Goal: Transaction & Acquisition: Purchase product/service

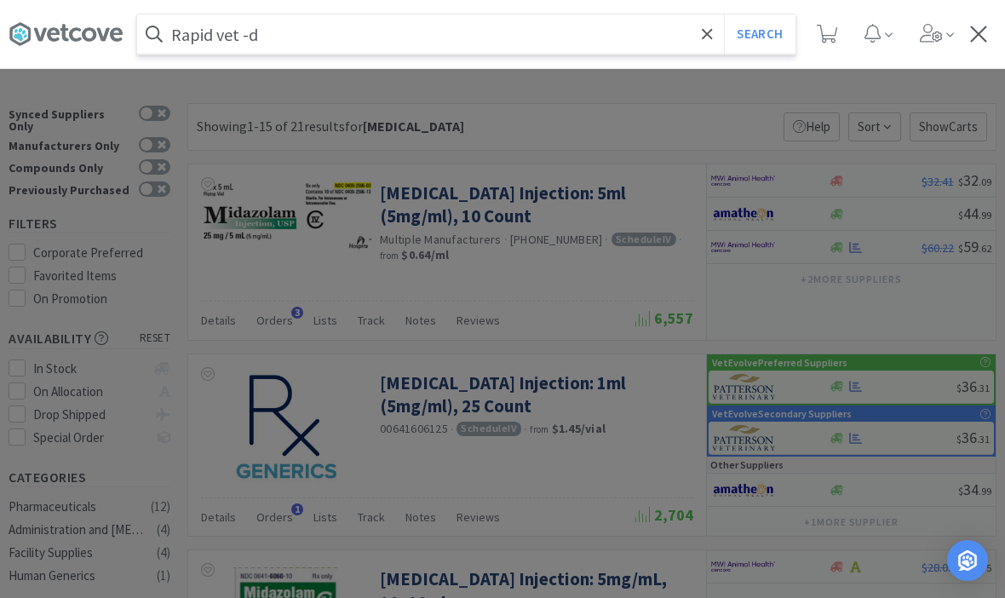
type input "Rapid vet -d"
click at [759, 34] on button "Search" at bounding box center [759, 33] width 71 height 39
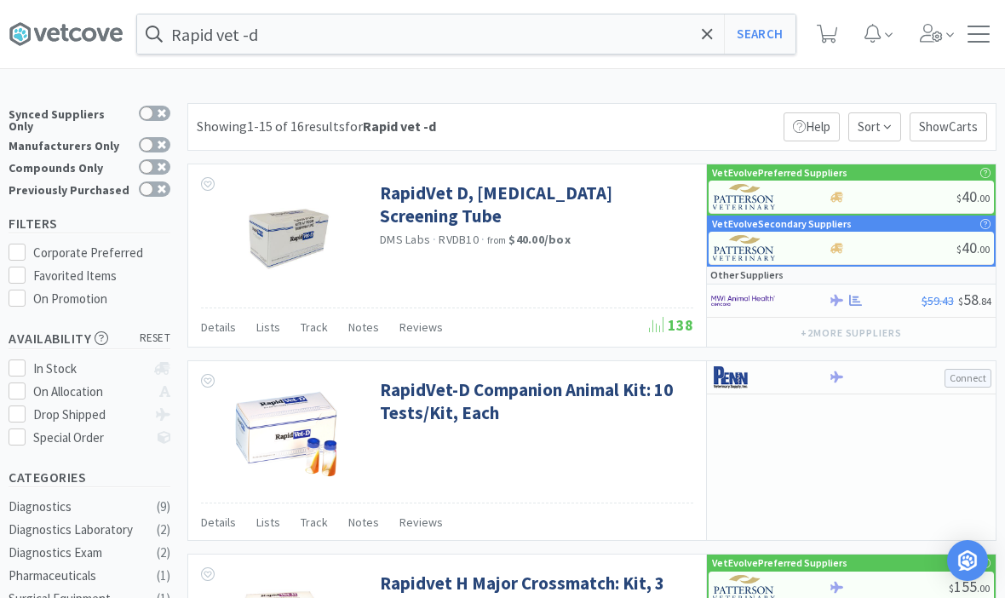
click at [714, 34] on span at bounding box center [707, 34] width 20 height 36
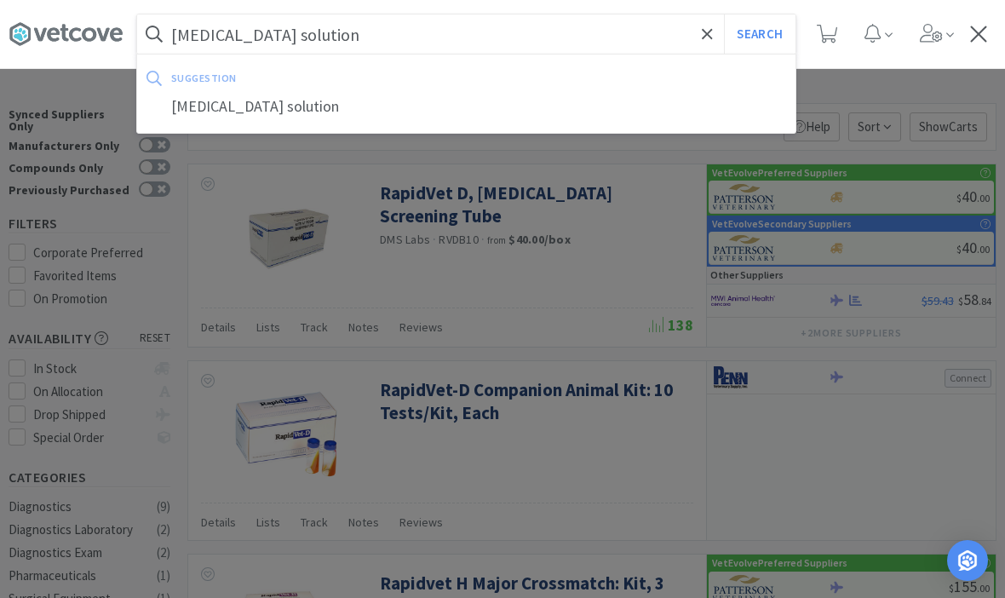
type input "[MEDICAL_DATA] solution"
click at [759, 34] on button "Search" at bounding box center [759, 33] width 71 height 39
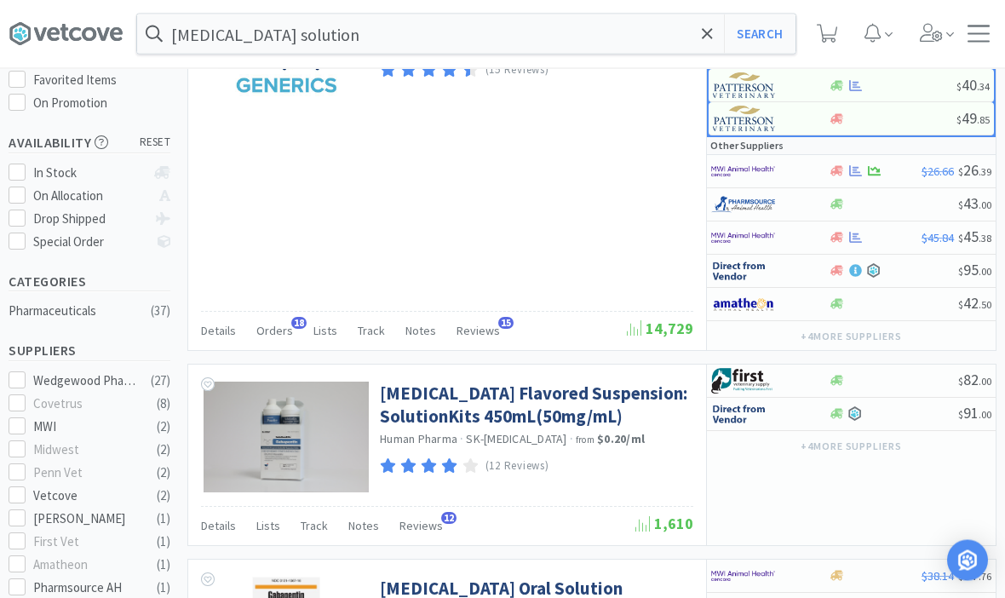
scroll to position [197, 0]
click at [286, 324] on span "Orders" at bounding box center [274, 329] width 37 height 15
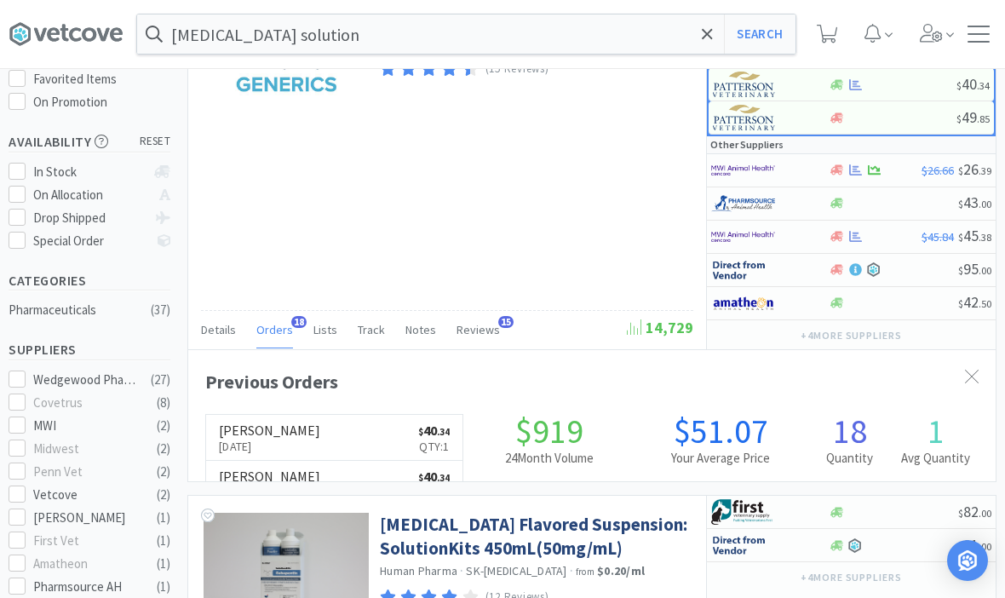
scroll to position [456, 807]
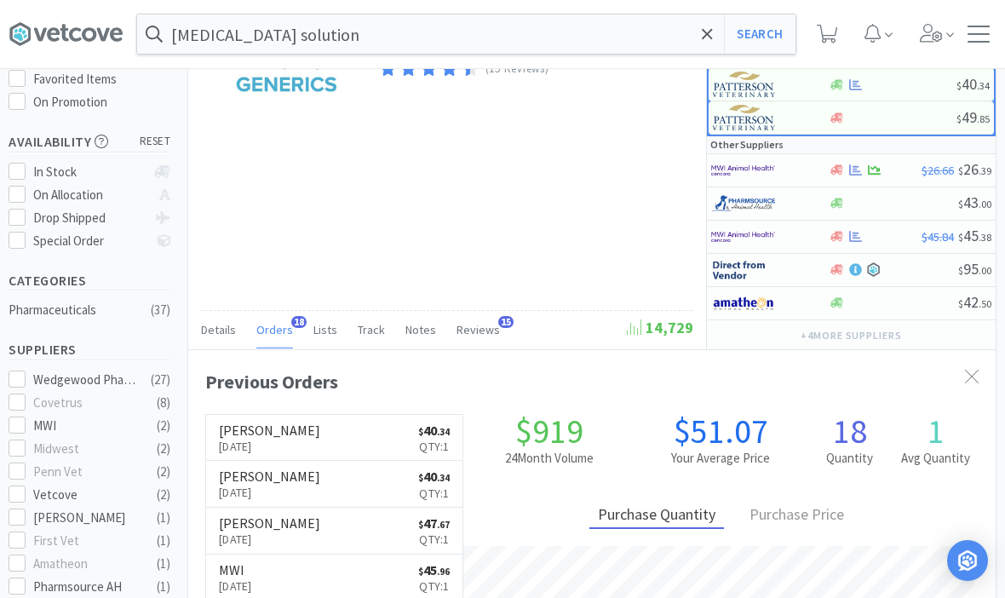
click at [282, 330] on span "Orders" at bounding box center [274, 329] width 37 height 15
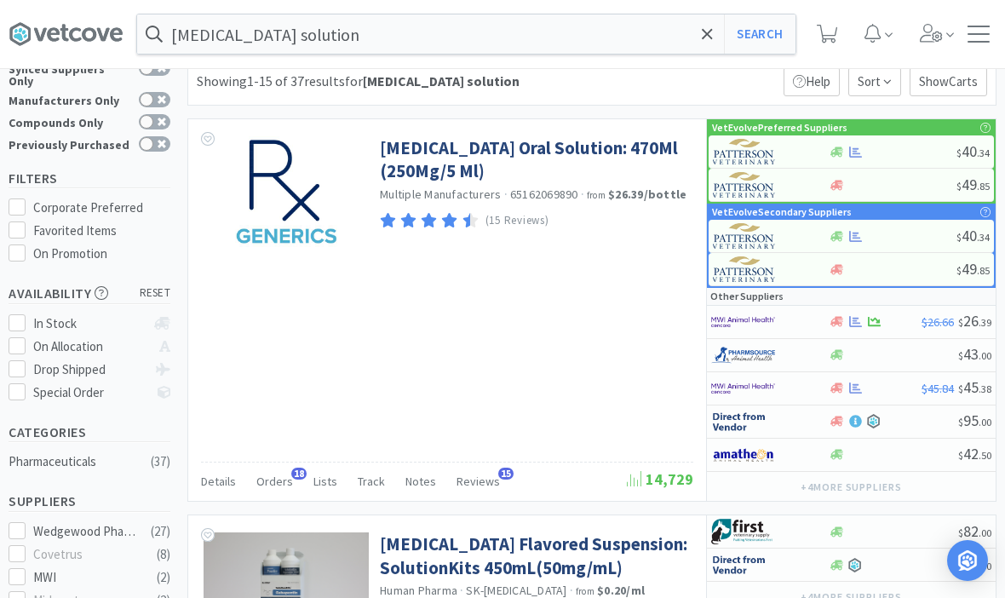
scroll to position [44, 0]
click at [456, 156] on link "[MEDICAL_DATA] Oral Solution: 470Ml (250Mg/5 Ml)" at bounding box center [534, 160] width 309 height 47
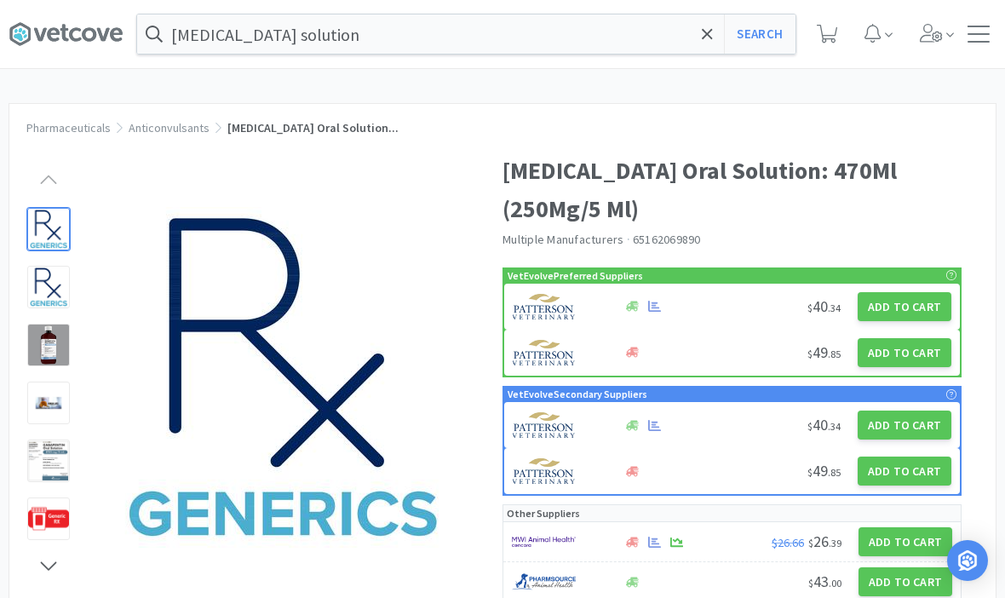
click at [893, 305] on button "Add to Cart" at bounding box center [904, 306] width 94 height 29
select select "1"
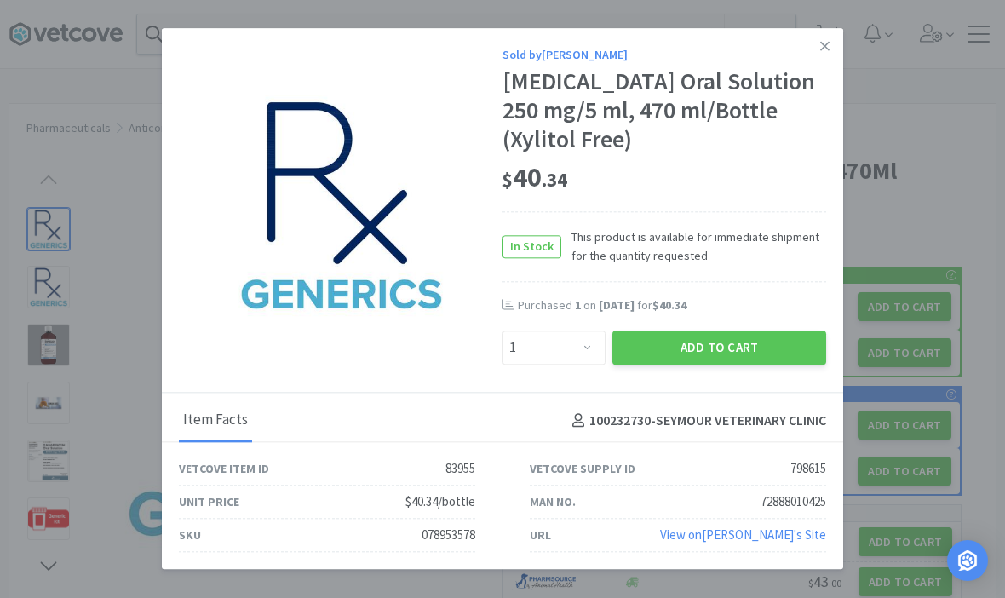
click at [839, 65] on link at bounding box center [825, 46] width 30 height 37
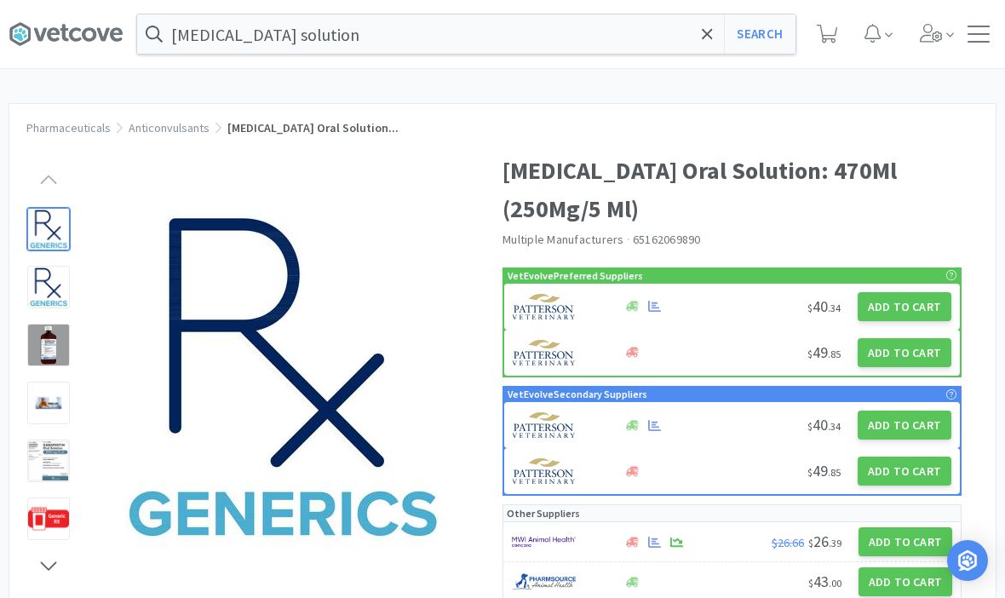
click at [811, 66] on span at bounding box center [827, 34] width 35 height 68
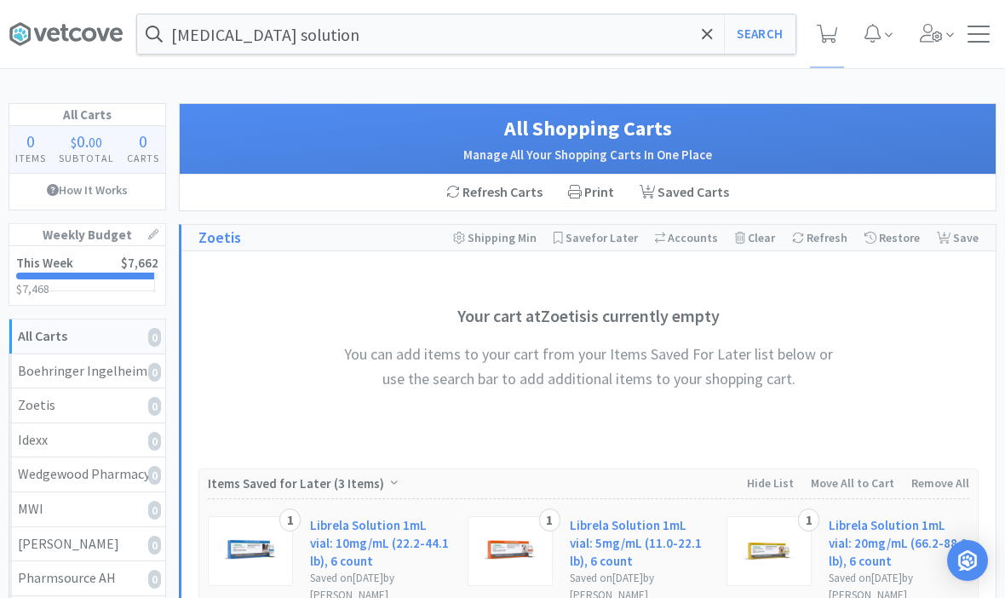
click at [764, 31] on button "Search" at bounding box center [759, 33] width 71 height 39
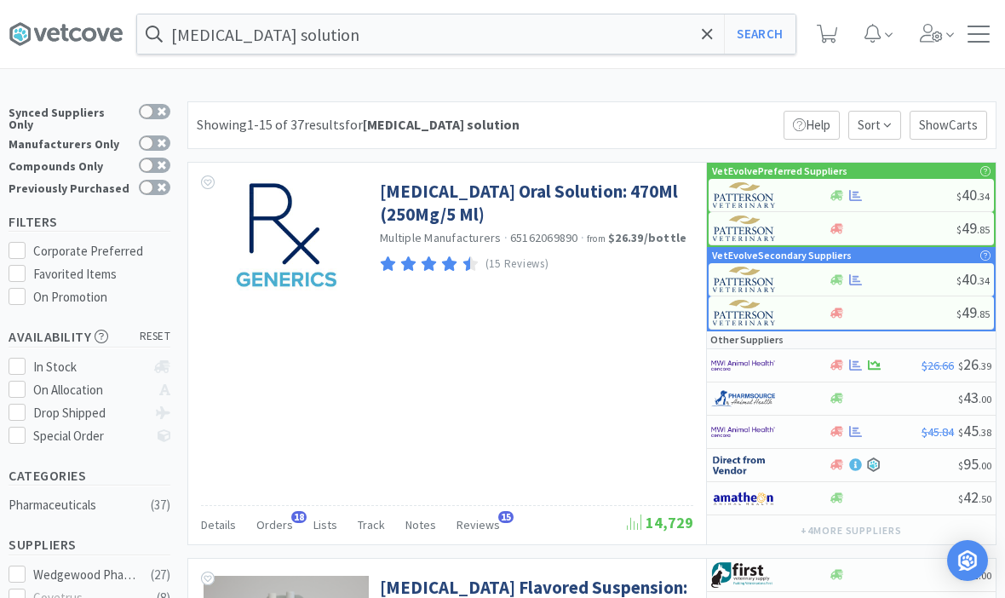
scroll to position [5, 0]
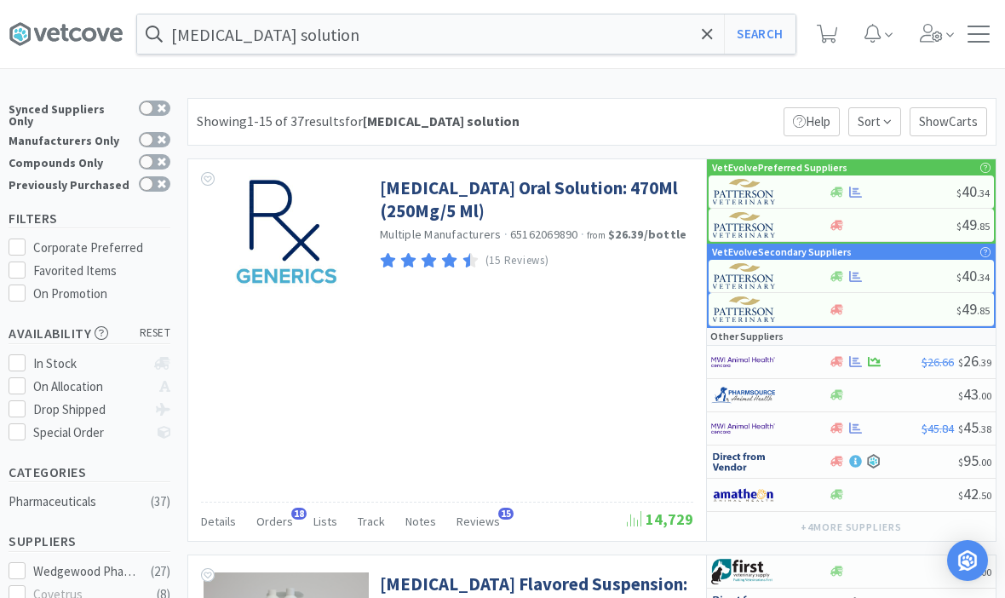
click at [513, 190] on link "[MEDICAL_DATA] Oral Solution: 470Ml (250Mg/5 Ml)" at bounding box center [534, 199] width 309 height 47
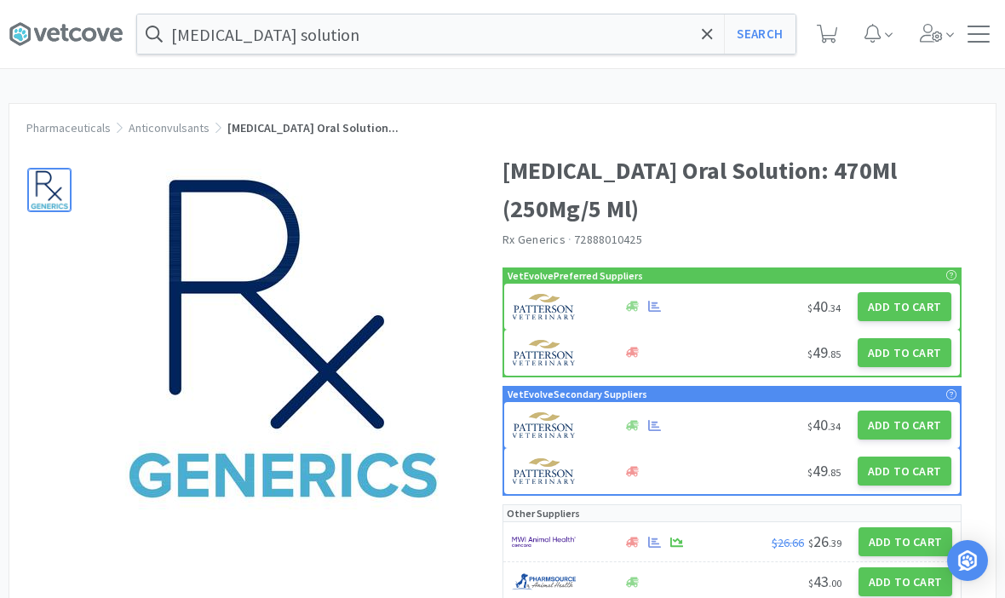
click at [915, 303] on button "Add to Cart" at bounding box center [904, 306] width 94 height 29
select select "1"
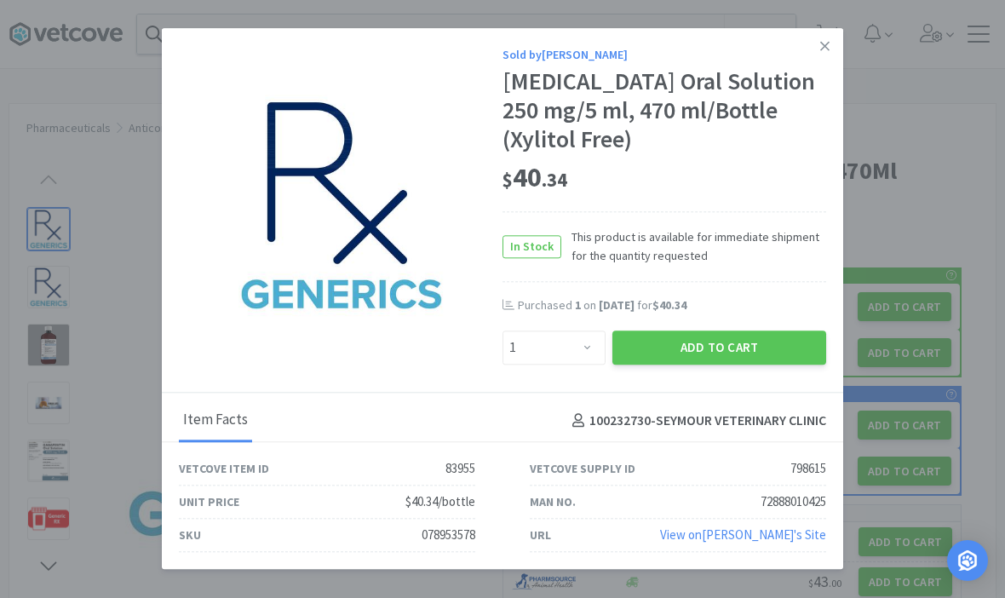
click at [830, 65] on link at bounding box center [825, 46] width 30 height 37
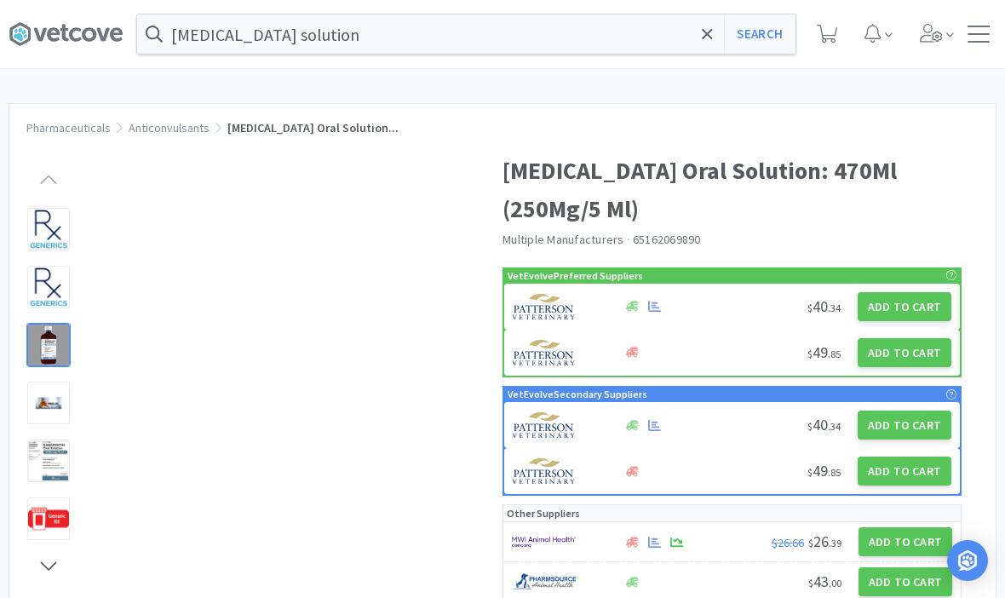
click at [44, 341] on div at bounding box center [48, 345] width 43 height 43
click at [41, 230] on div at bounding box center [48, 229] width 43 height 43
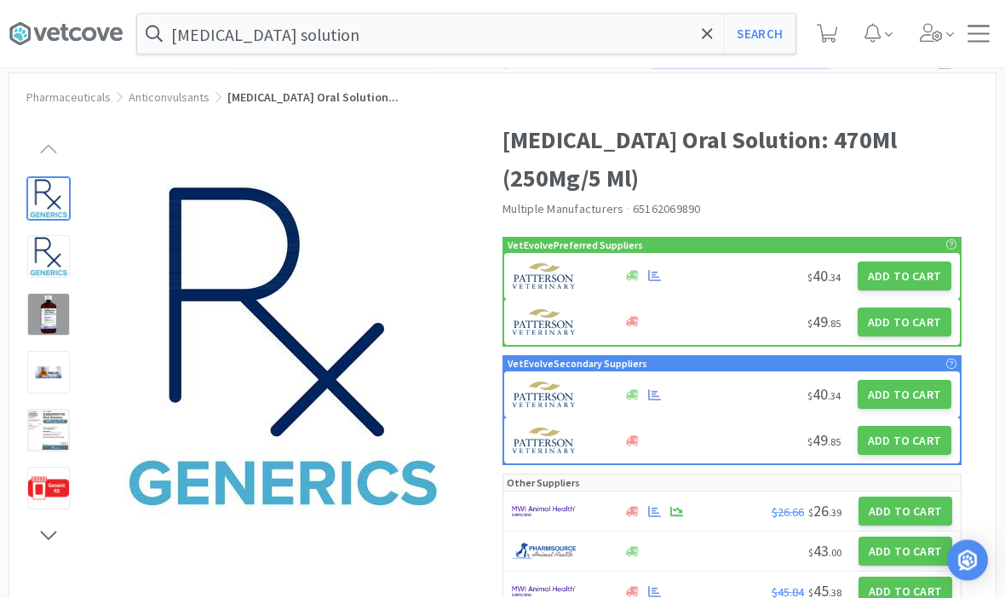
scroll to position [31, 0]
click at [61, 268] on div at bounding box center [48, 256] width 43 height 43
click at [60, 318] on div at bounding box center [48, 314] width 43 height 43
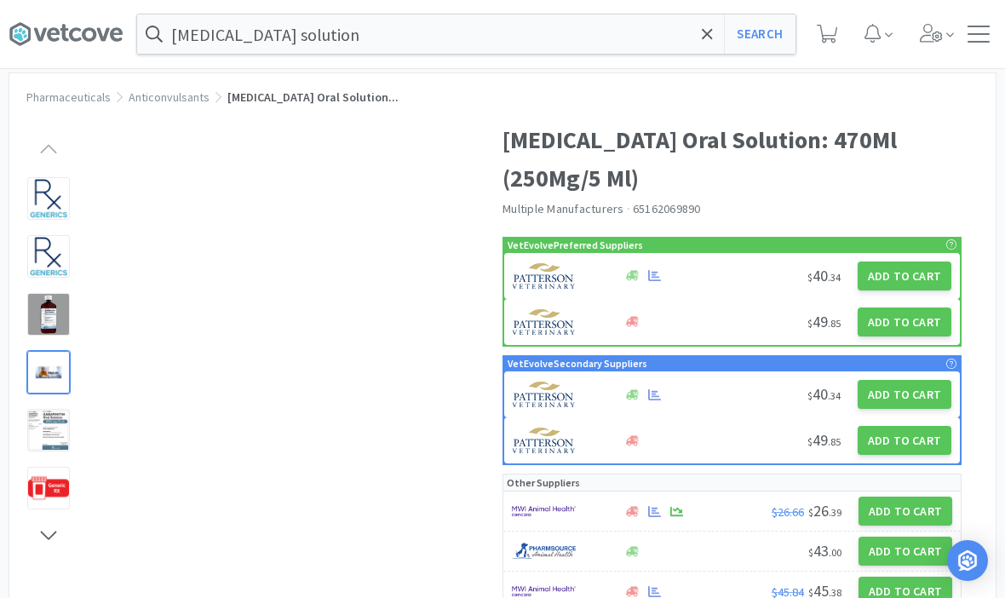
click at [62, 361] on div at bounding box center [48, 372] width 43 height 43
click at [57, 425] on div at bounding box center [48, 430] width 43 height 43
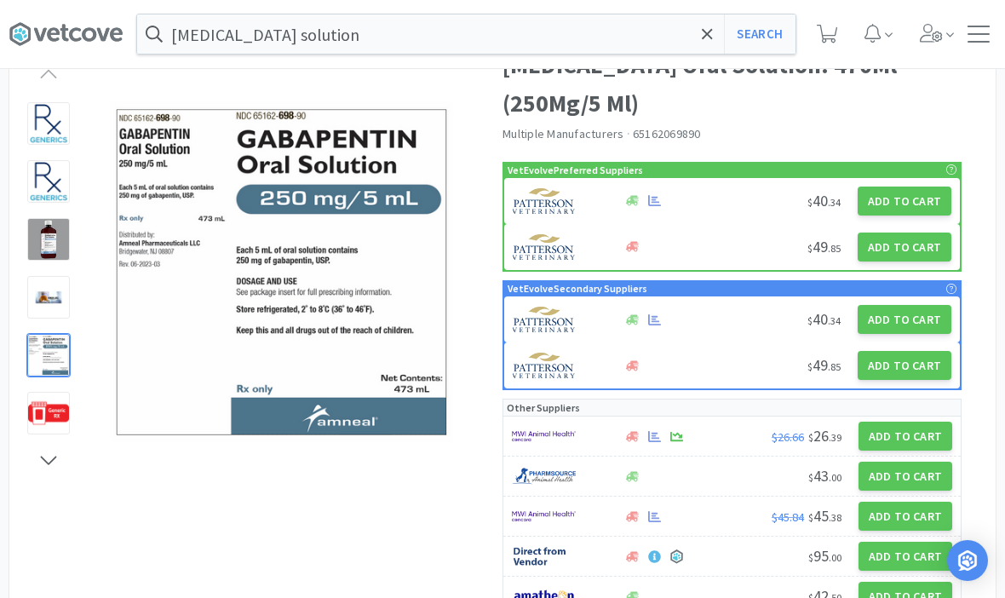
scroll to position [0, 0]
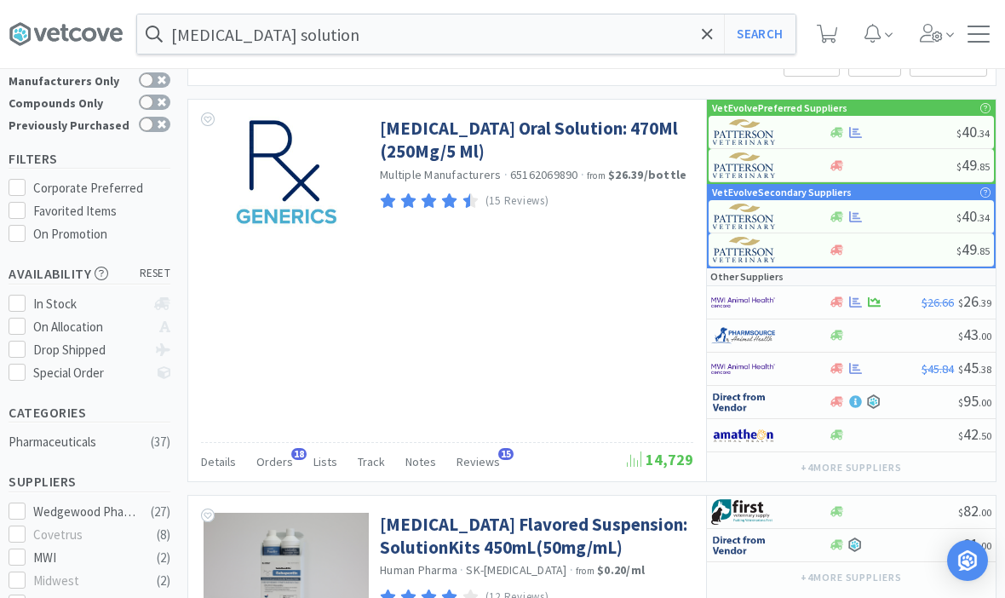
scroll to position [83, 0]
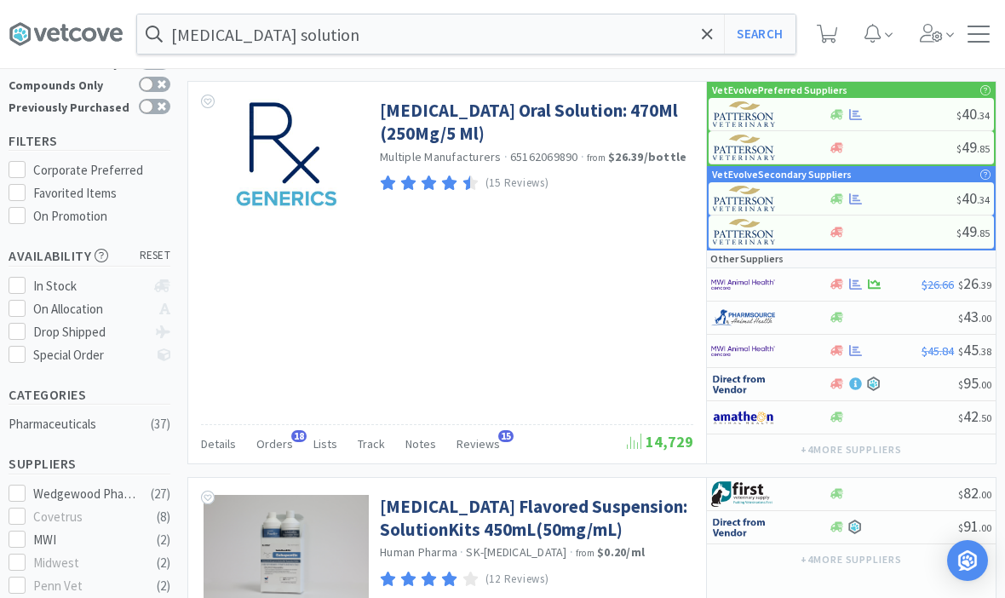
click at [478, 100] on link "[MEDICAL_DATA] Oral Solution: 470Ml (250Mg/5 Ml)" at bounding box center [534, 122] width 309 height 47
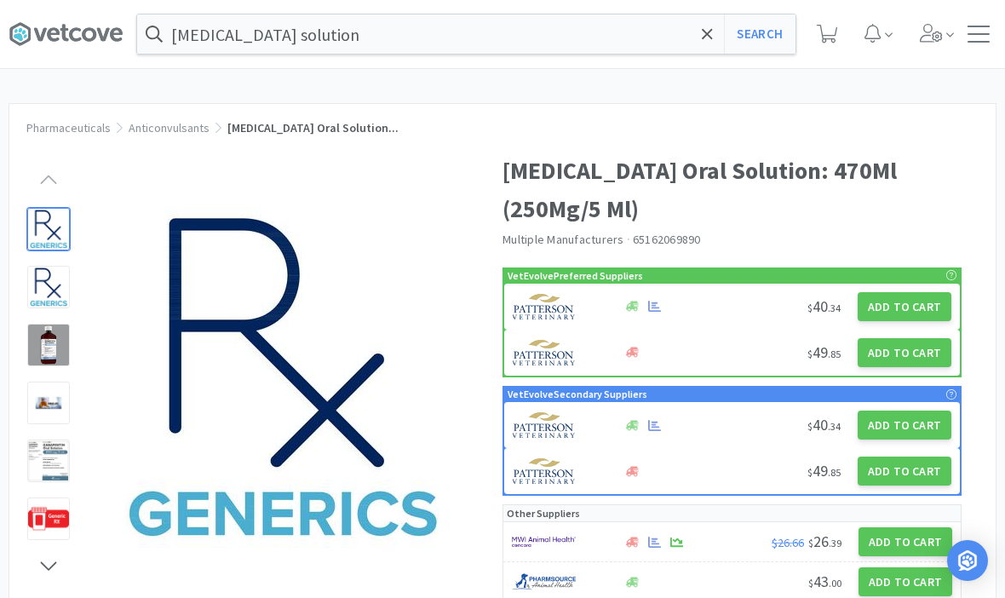
click at [909, 304] on button "Add to Cart" at bounding box center [904, 306] width 94 height 29
select select "1"
